Goal: Task Accomplishment & Management: Use online tool/utility

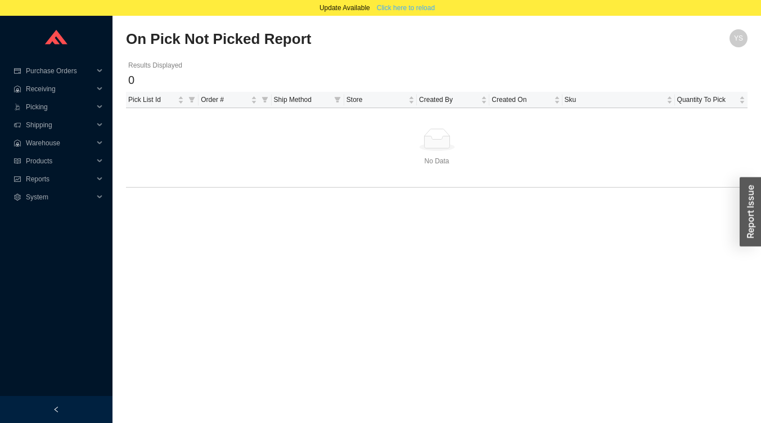
click at [414, 7] on span "Click here to reload" at bounding box center [406, 7] width 58 height 11
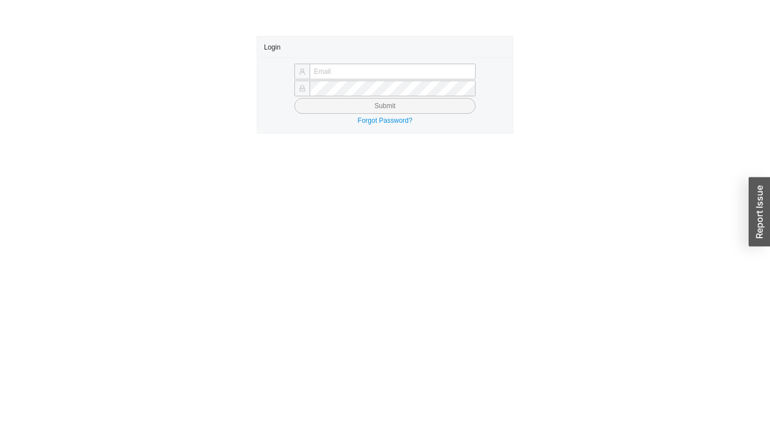
type input "[PERSON_NAME][EMAIL_ADDRESS][DOMAIN_NAME]"
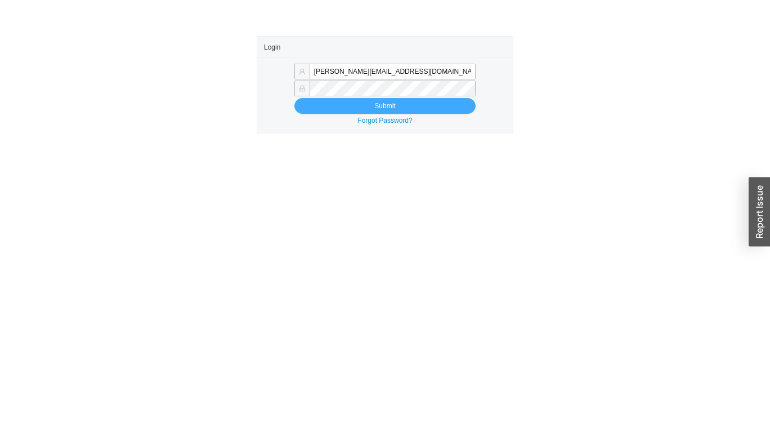
click at [317, 107] on button "Submit" at bounding box center [384, 106] width 181 height 16
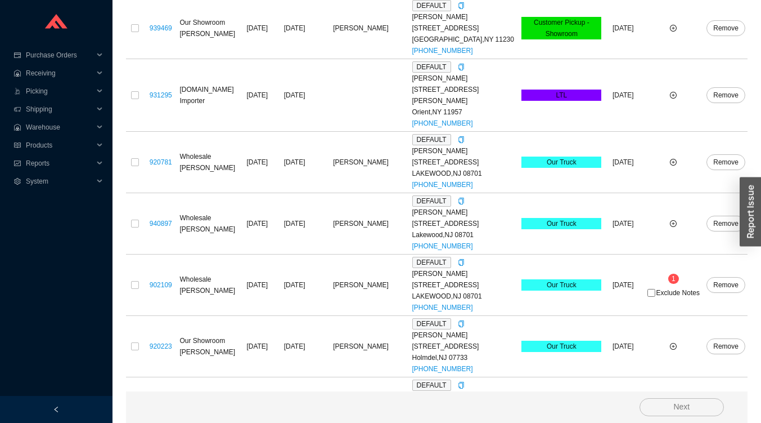
scroll to position [299, 0]
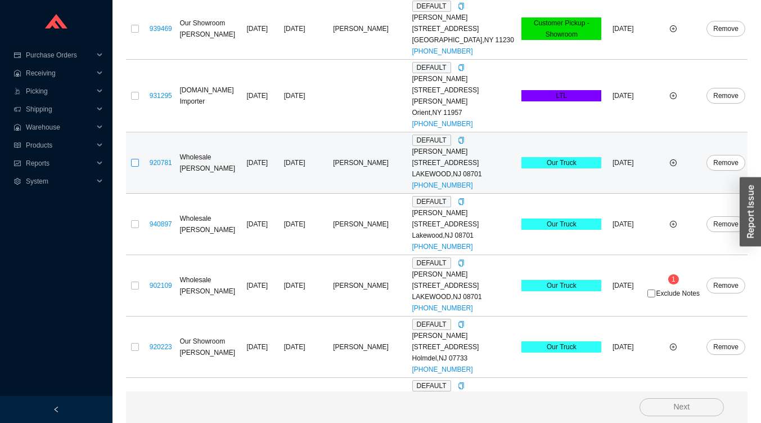
click at [136, 159] on input "checkbox" at bounding box center [135, 163] width 8 height 8
checkbox input "true"
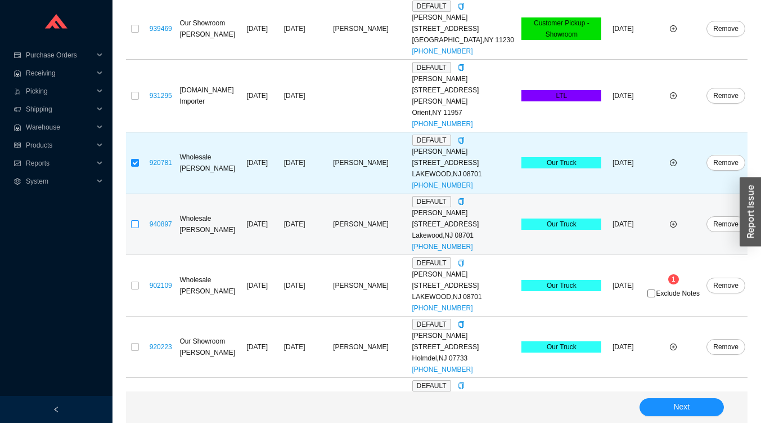
click at [134, 220] on input "checkbox" at bounding box center [135, 224] width 8 height 8
checkbox input "true"
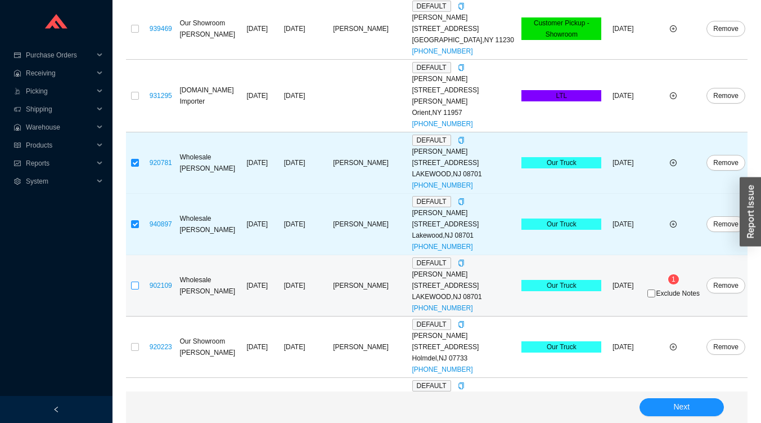
click at [135, 281] on input "checkbox" at bounding box center [135, 285] width 8 height 8
checkbox input "true"
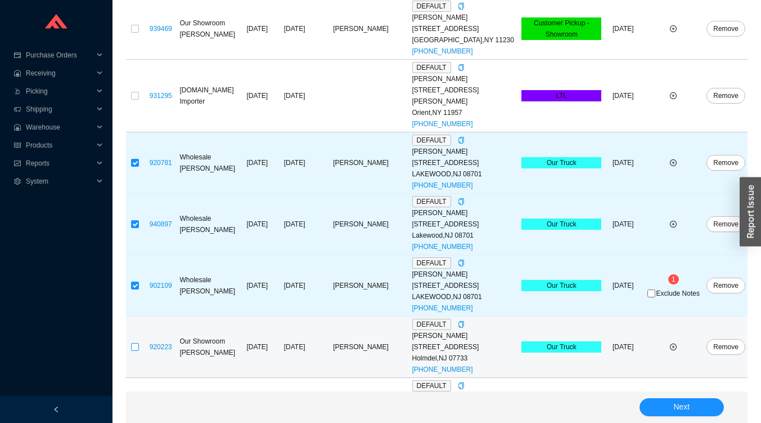
click at [131, 343] on input "checkbox" at bounding box center [135, 347] width 8 height 8
checkbox input "true"
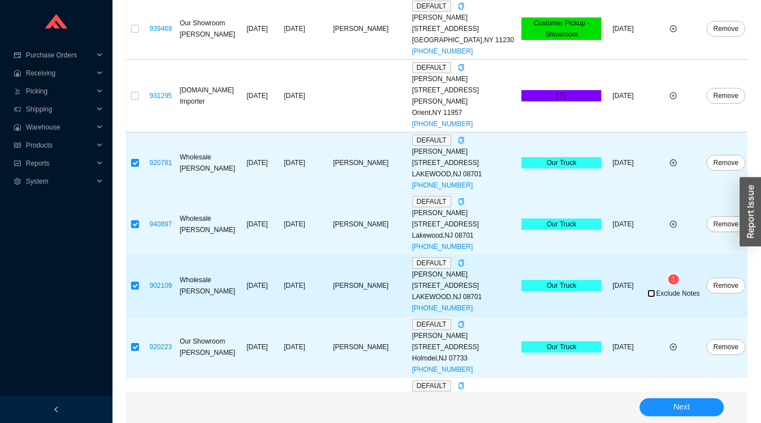
click at [654, 289] on input "Exclude Notes" at bounding box center [652, 293] width 8 height 8
checkbox input "true"
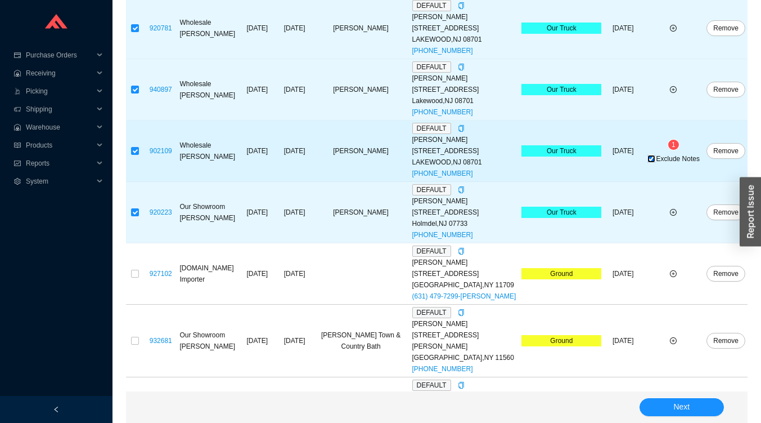
scroll to position [470, 0]
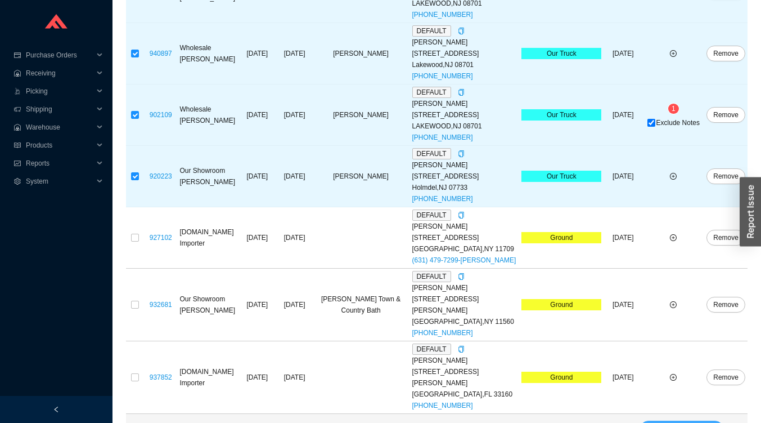
click at [693, 420] on button "Next" at bounding box center [682, 429] width 84 height 18
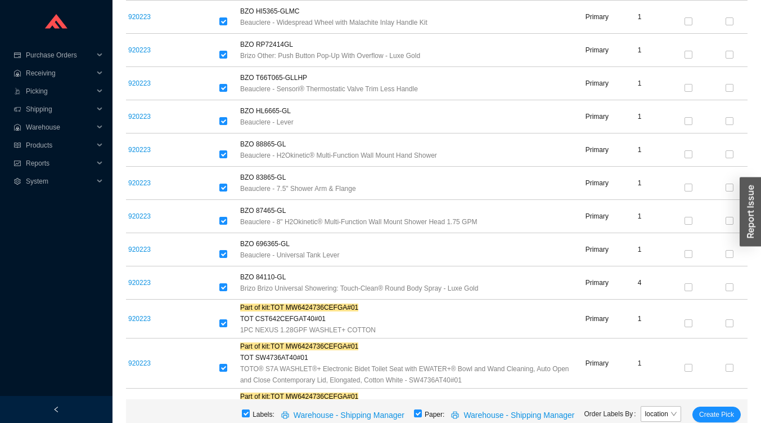
scroll to position [1258, 0]
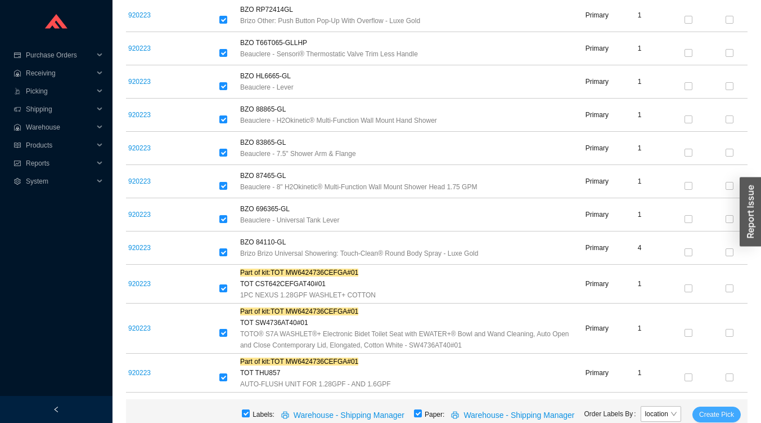
click at [731, 407] on button "Create Pick" at bounding box center [717, 414] width 48 height 16
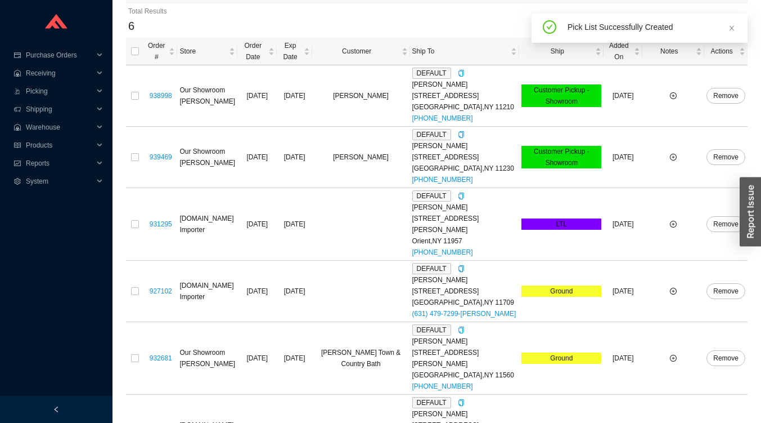
scroll to position [225, 0]
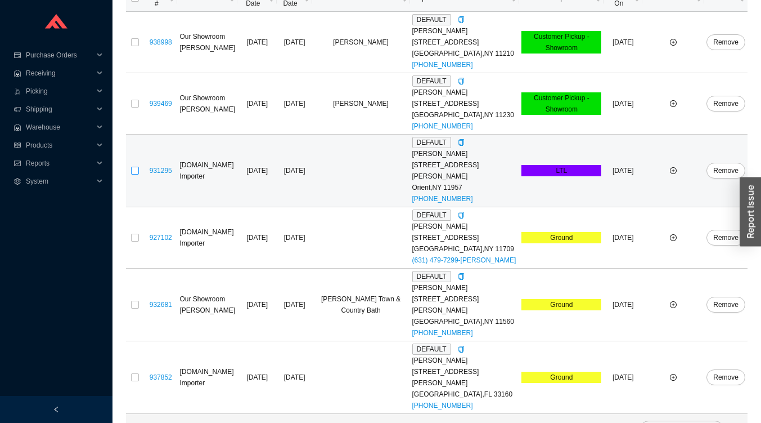
click at [131, 167] on input "checkbox" at bounding box center [135, 171] width 8 height 8
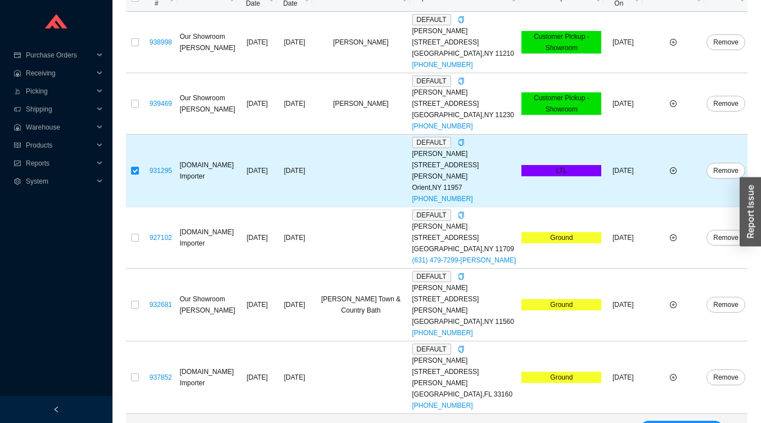
click at [131, 167] on input "checkbox" at bounding box center [135, 171] width 8 height 8
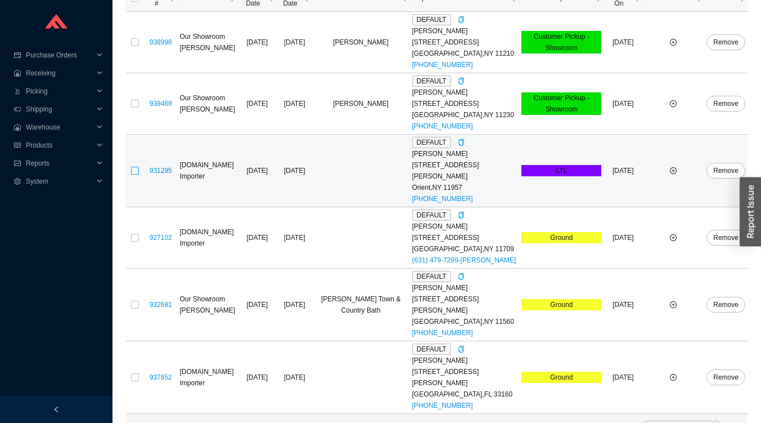
click at [135, 167] on input "checkbox" at bounding box center [135, 171] width 8 height 8
checkbox input "true"
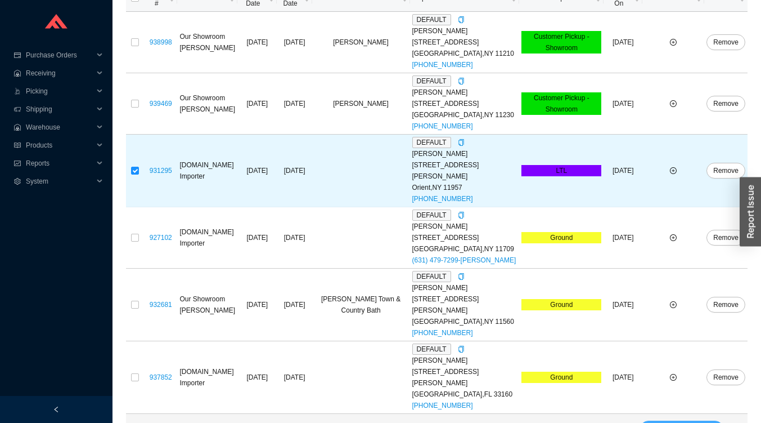
click at [657, 420] on button "Next" at bounding box center [682, 429] width 84 height 18
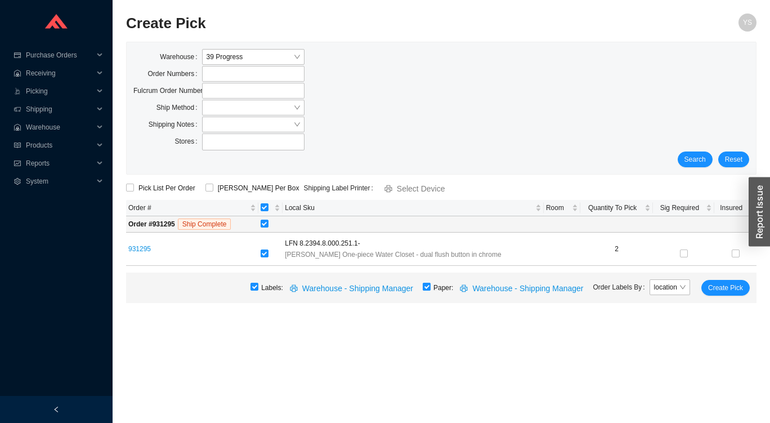
click at [430, 287] on input "checkbox" at bounding box center [427, 286] width 8 height 8
checkbox input "false"
click at [718, 288] on span "Create Pick" at bounding box center [725, 287] width 35 height 11
